Goal: Find specific page/section: Find specific page/section

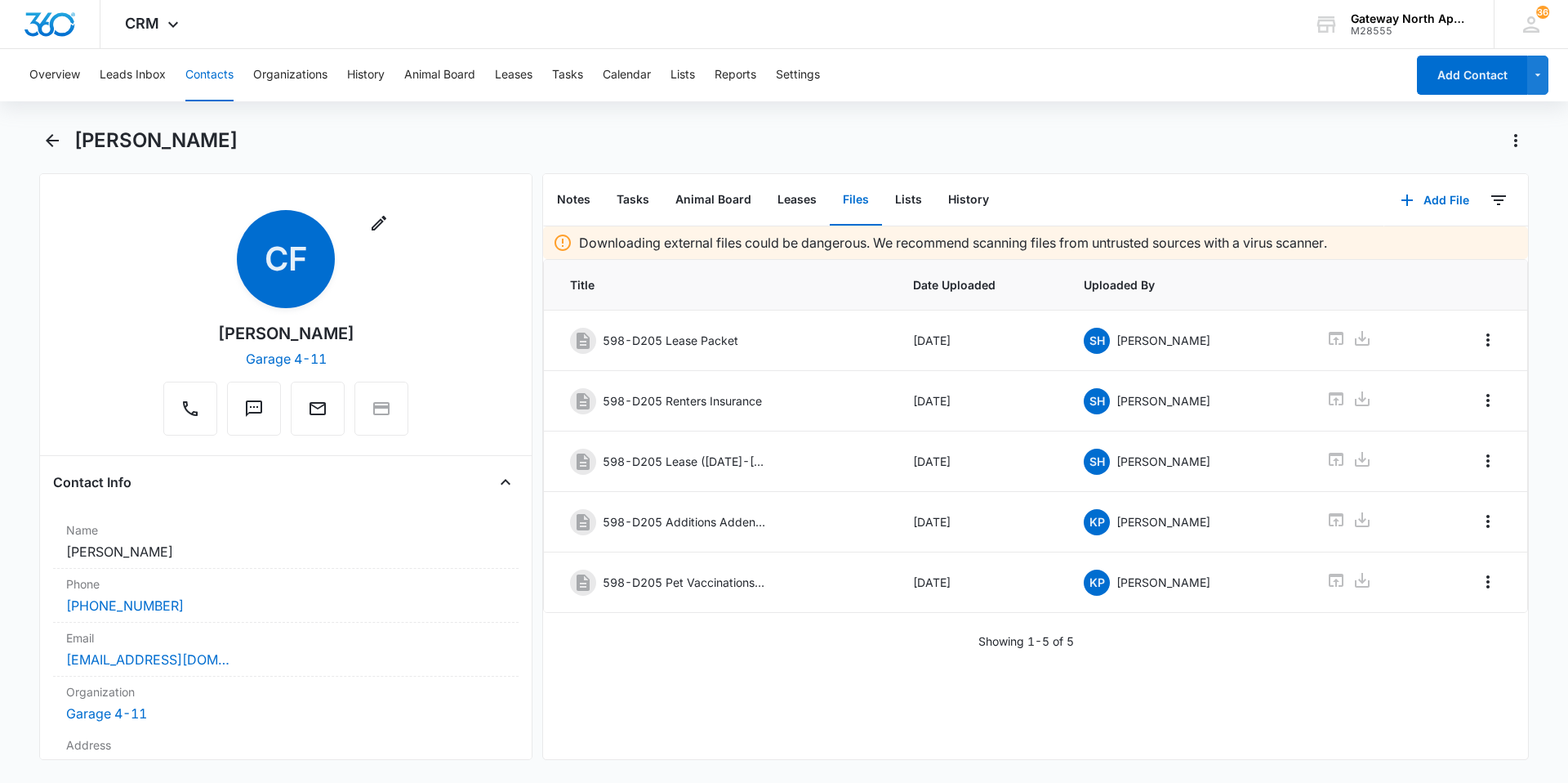
scroll to position [3186, 0]
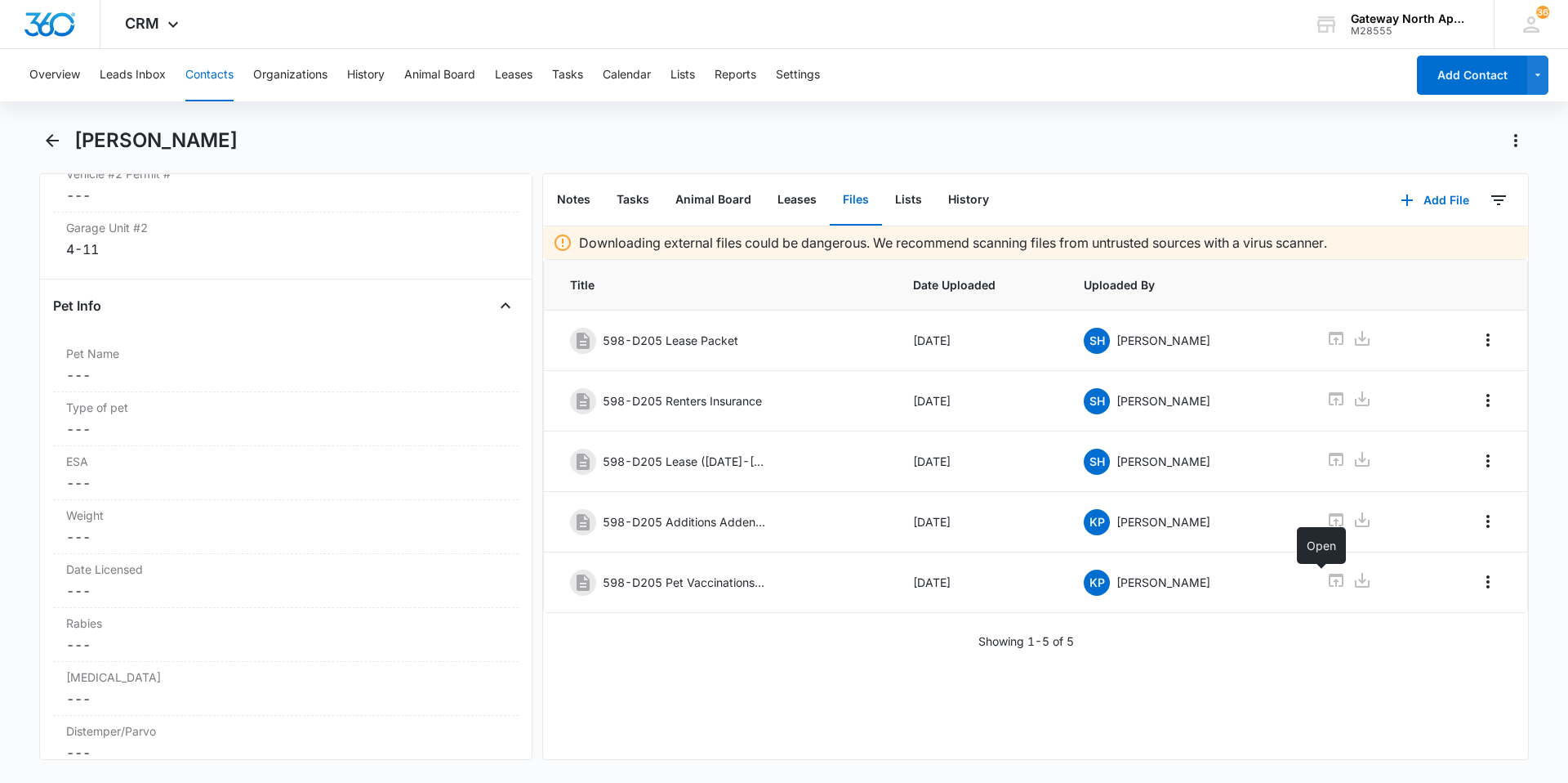
click at [217, 72] on button "Contacts" at bounding box center [209, 74] width 49 height 52
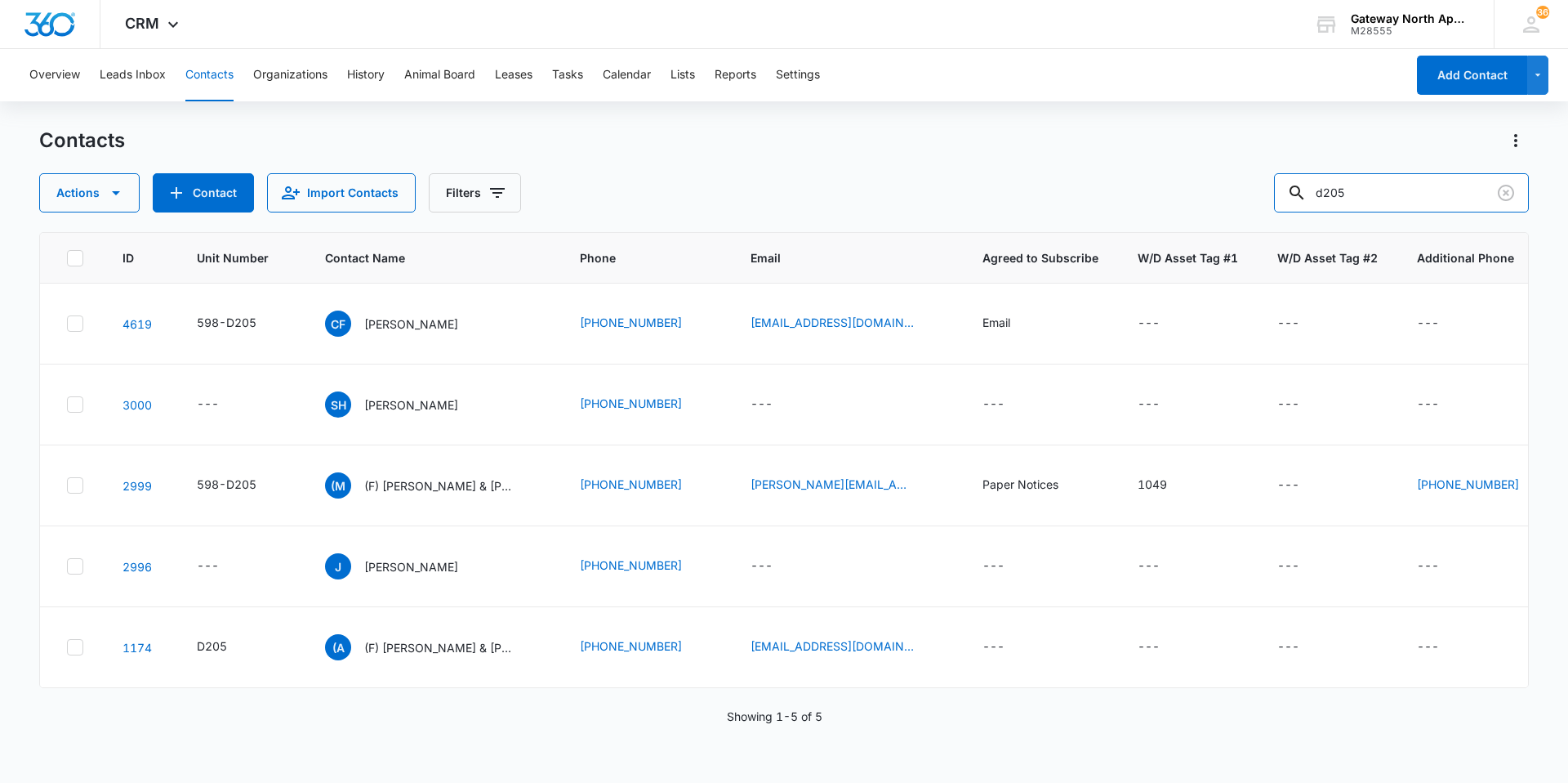
drag, startPoint x: 1385, startPoint y: 198, endPoint x: 1020, endPoint y: 214, distance: 365.4
click at [1031, 206] on div "Actions Contact Import Contacts Filters d205" at bounding box center [784, 193] width 1489 height 39
type input "d204"
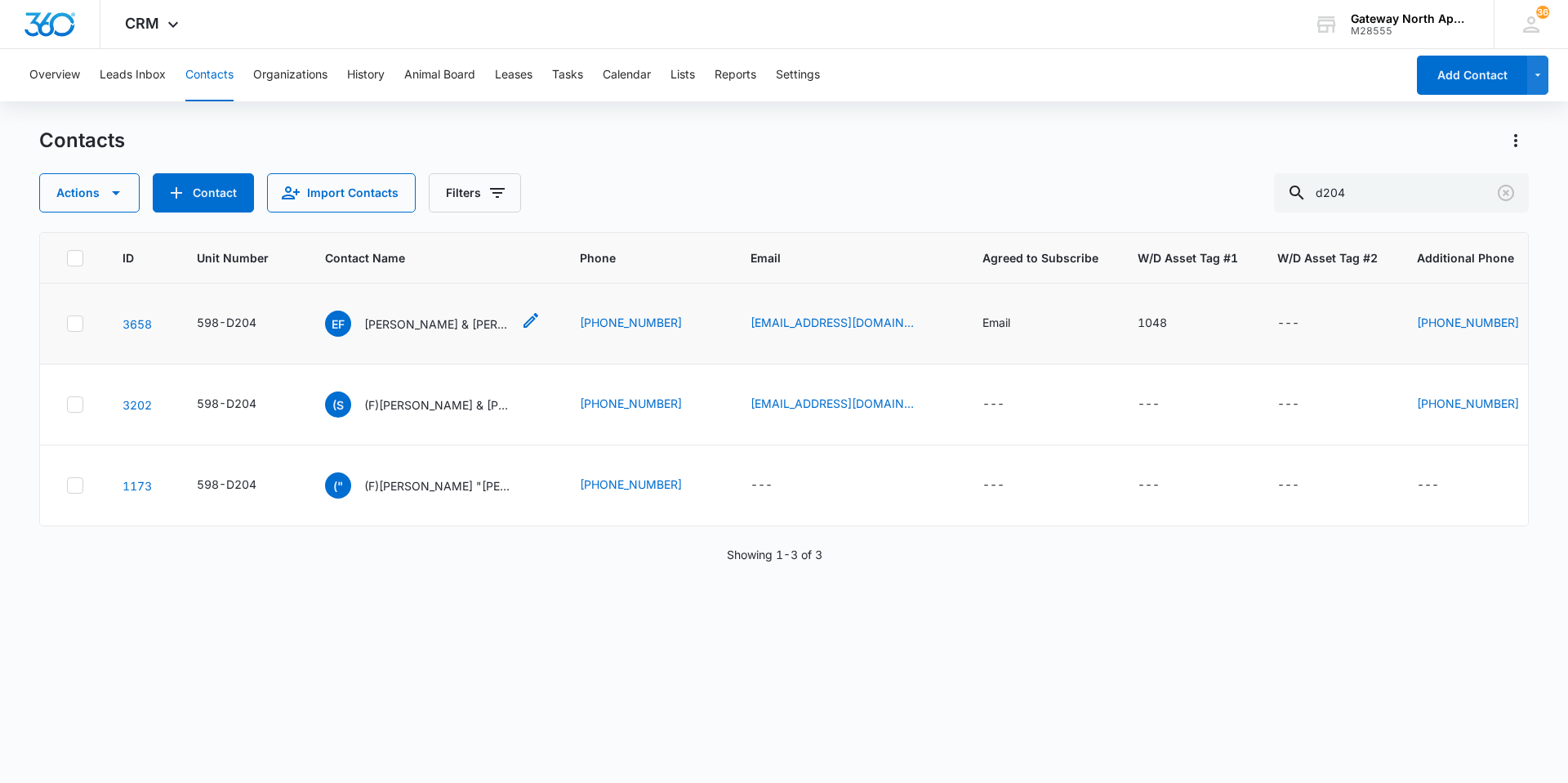
click at [425, 313] on div "EF [PERSON_NAME] & [PERSON_NAME]" at bounding box center [418, 324] width 186 height 27
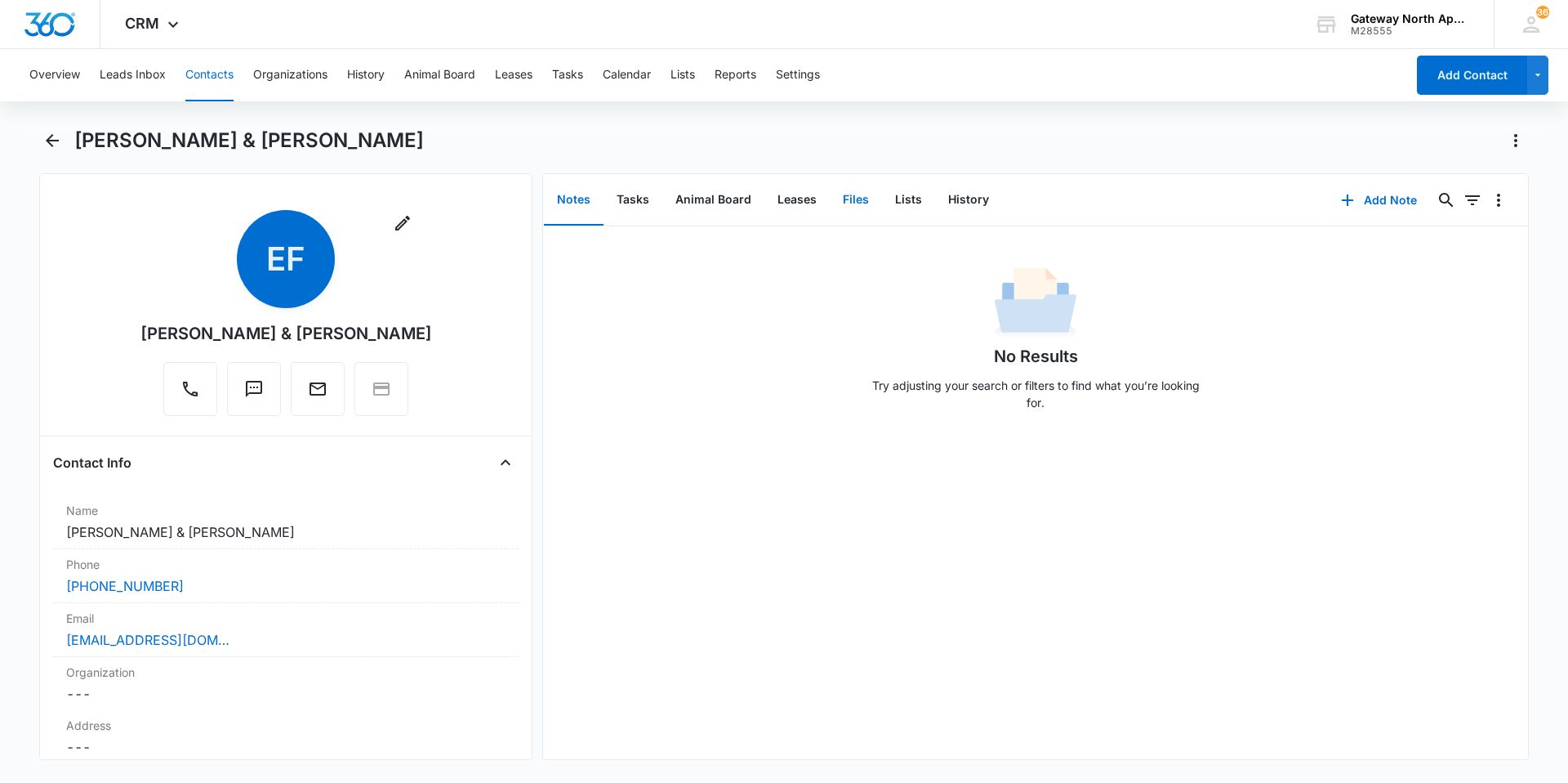
click at [848, 199] on button "Files" at bounding box center [855, 200] width 52 height 50
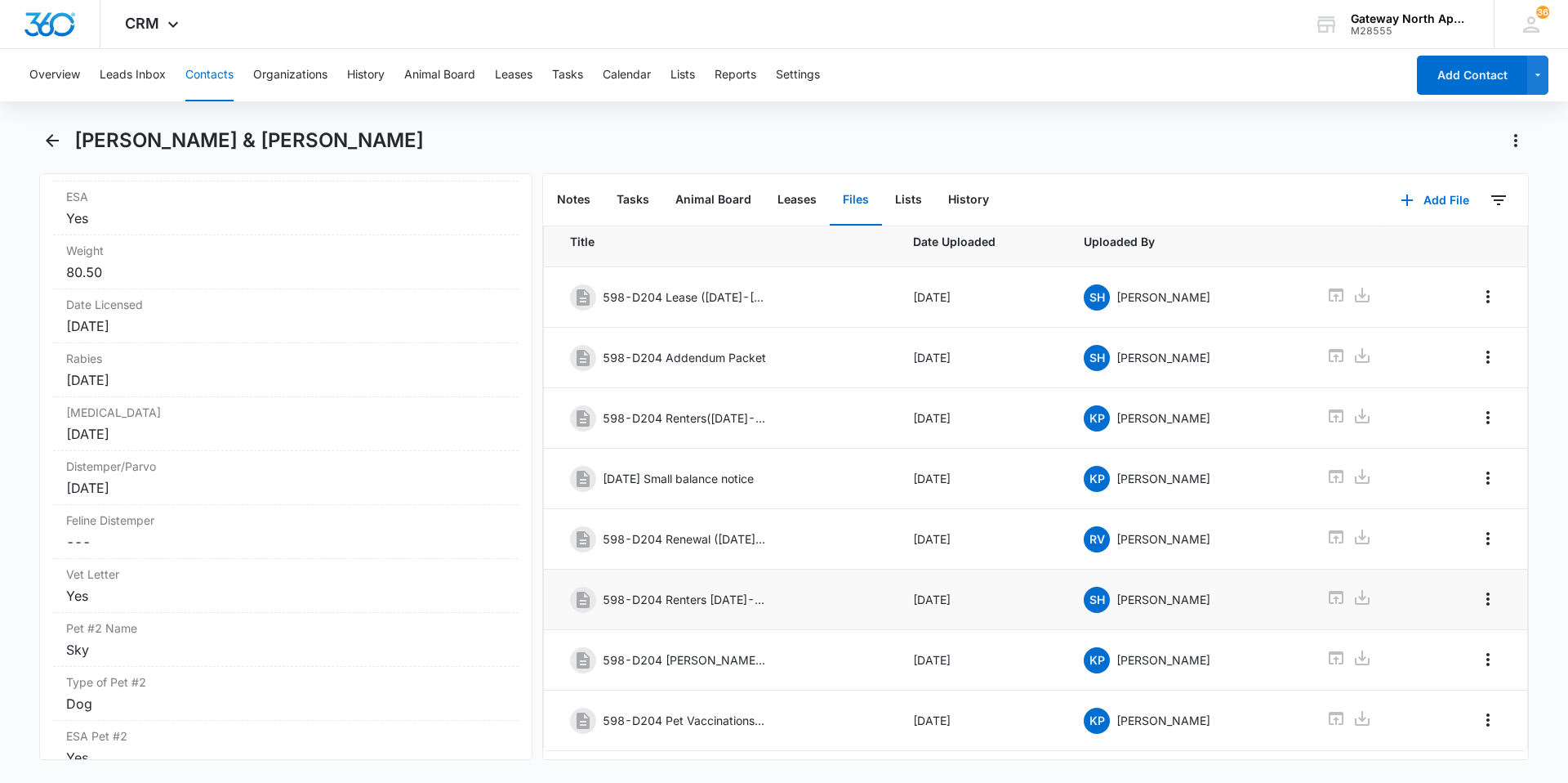
scroll to position [84, 0]
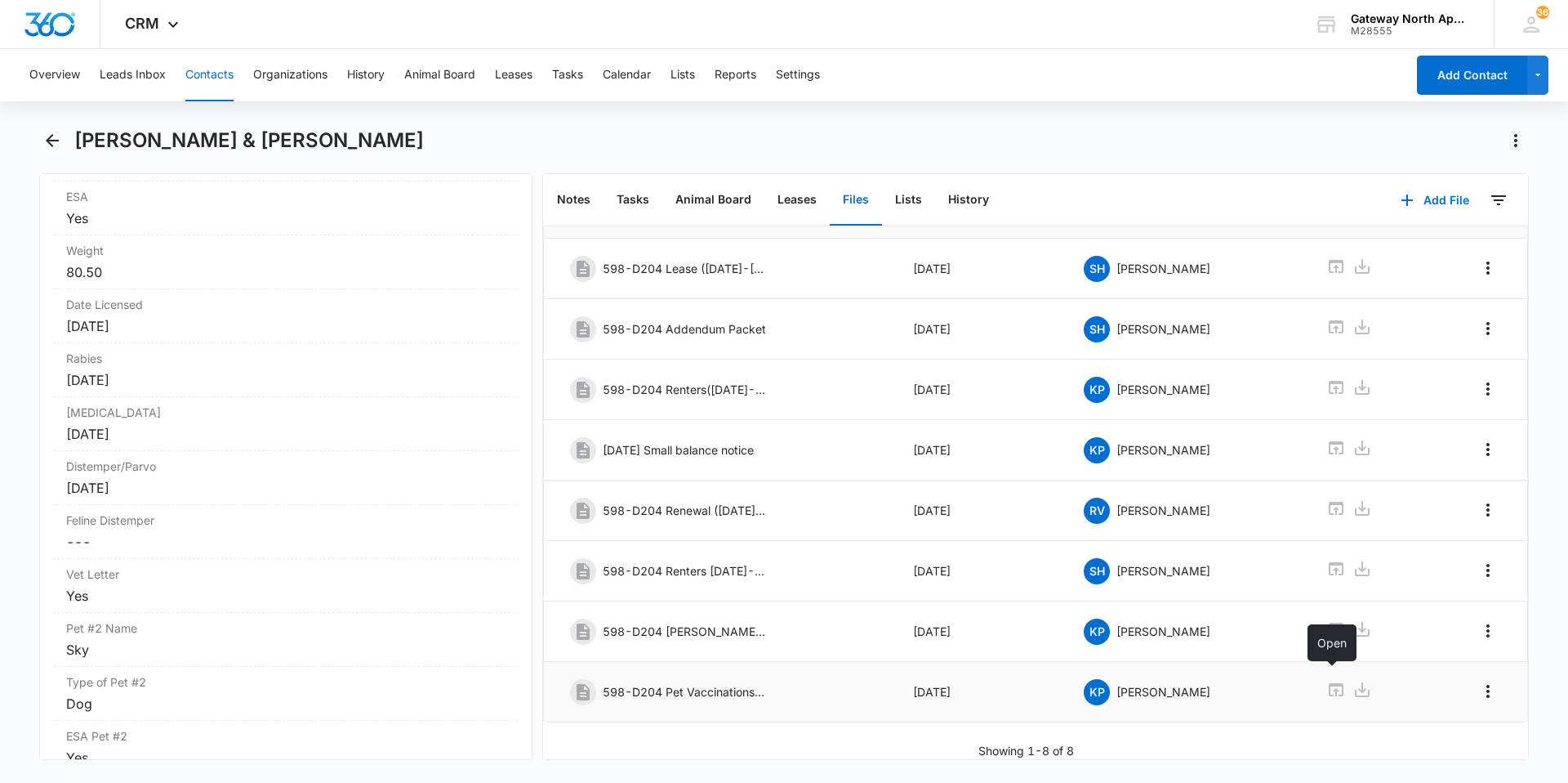
click at [1331, 679] on icon at bounding box center [1335, 689] width 19 height 19
click at [212, 68] on button "Contacts" at bounding box center [209, 74] width 49 height 52
